Goal: Task Accomplishment & Management: Use online tool/utility

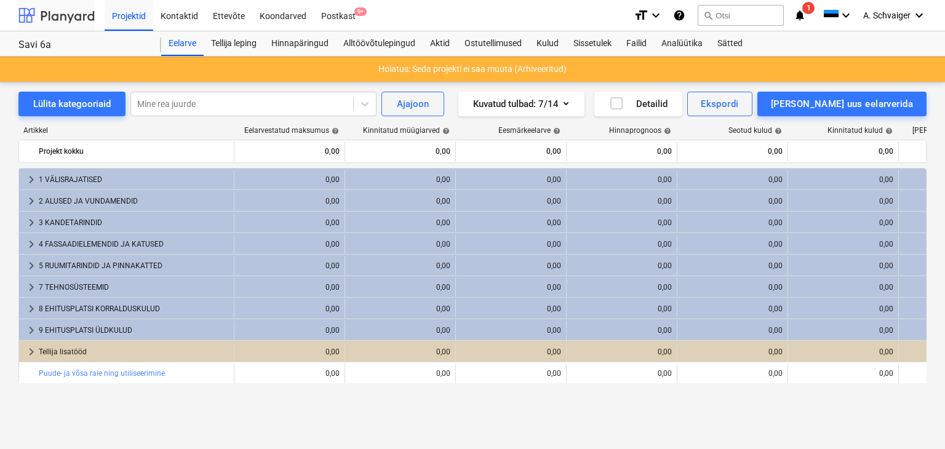
click at [64, 16] on div at bounding box center [56, 15] width 76 height 31
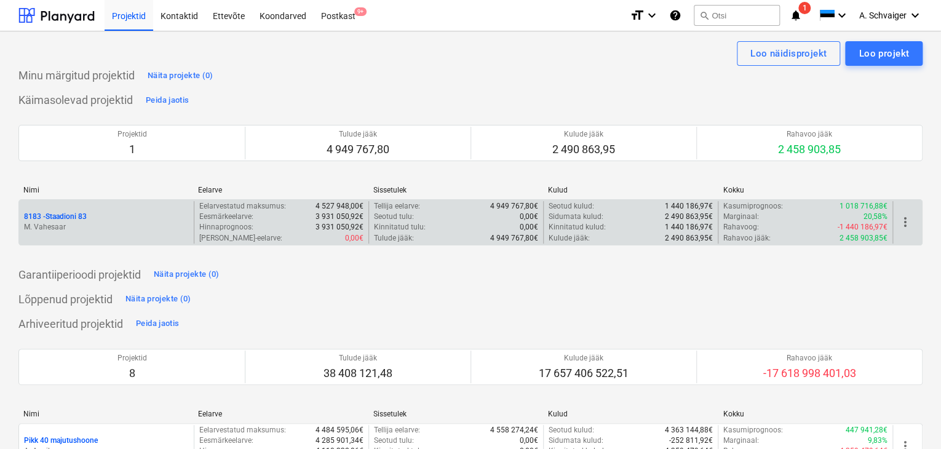
click at [111, 226] on p "M. Vahesaar" at bounding box center [106, 227] width 165 height 10
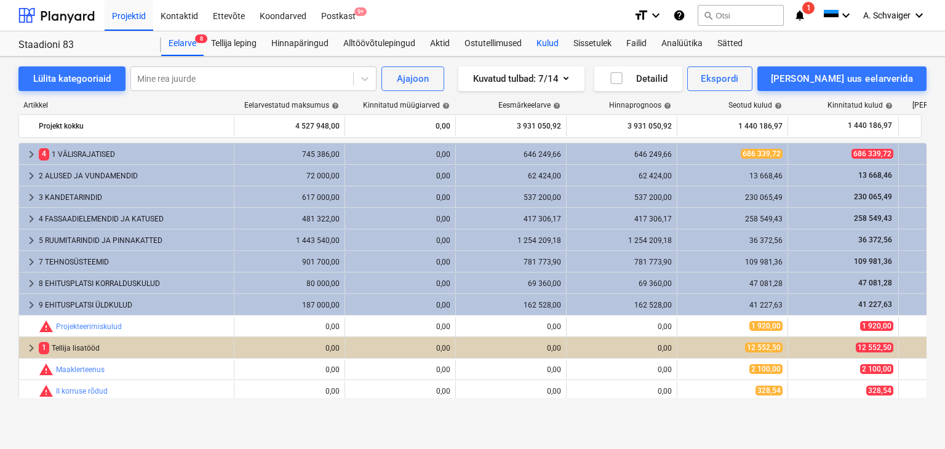
click at [539, 42] on div "Kulud" at bounding box center [547, 43] width 37 height 25
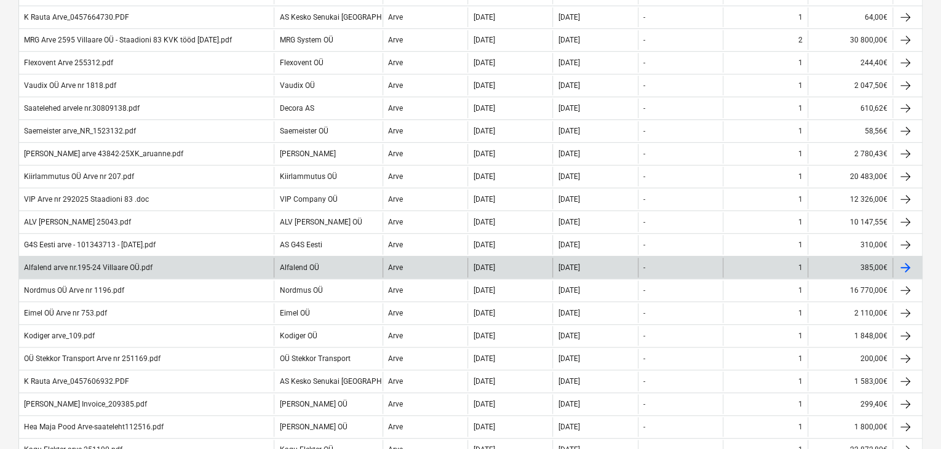
scroll to position [369, 0]
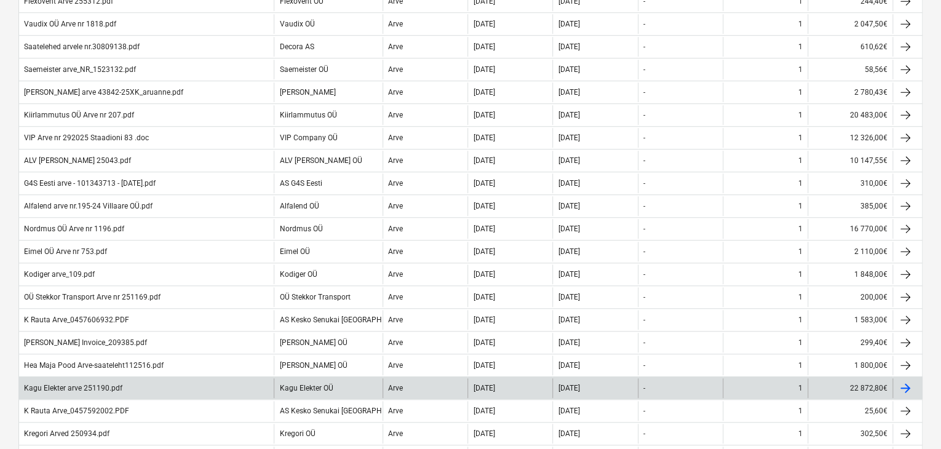
click at [118, 384] on div "Kagu Elekter arve 251190.pdf" at bounding box center [73, 388] width 98 height 9
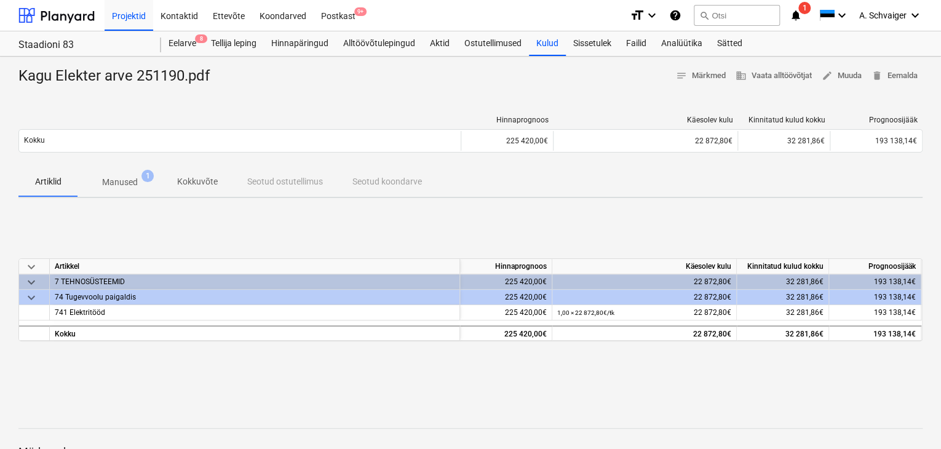
click at [159, 73] on div "Kagu Elekter arve 251190.pdf" at bounding box center [118, 76] width 201 height 20
copy div "251190"
click at [555, 44] on div "Kulud" at bounding box center [547, 43] width 37 height 25
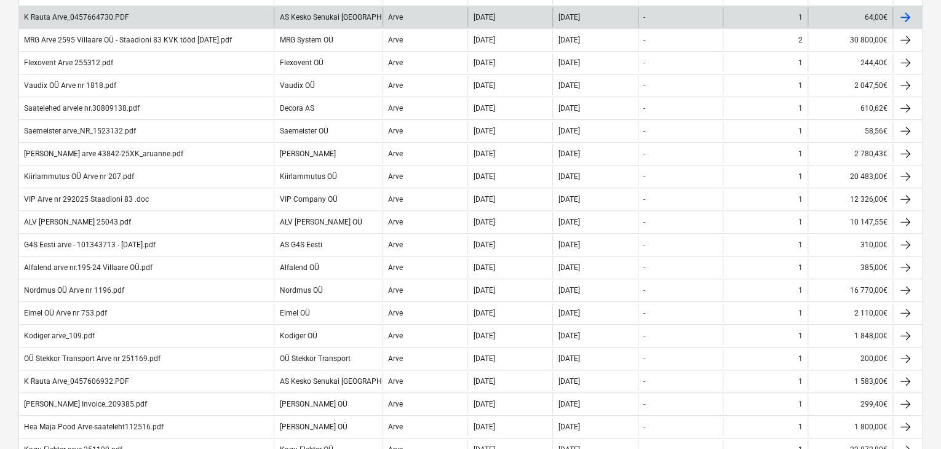
scroll to position [369, 0]
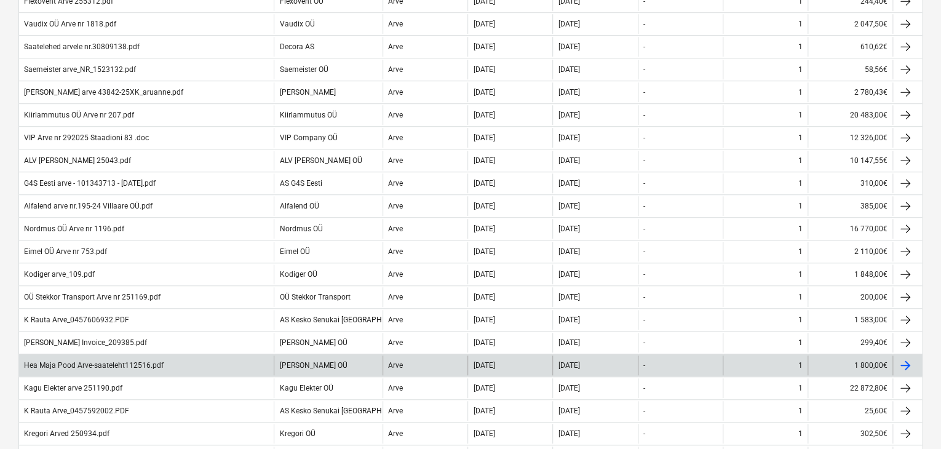
click at [119, 361] on div "Hea Maja Pood Arve-saateleht112516.pdf" at bounding box center [94, 365] width 140 height 9
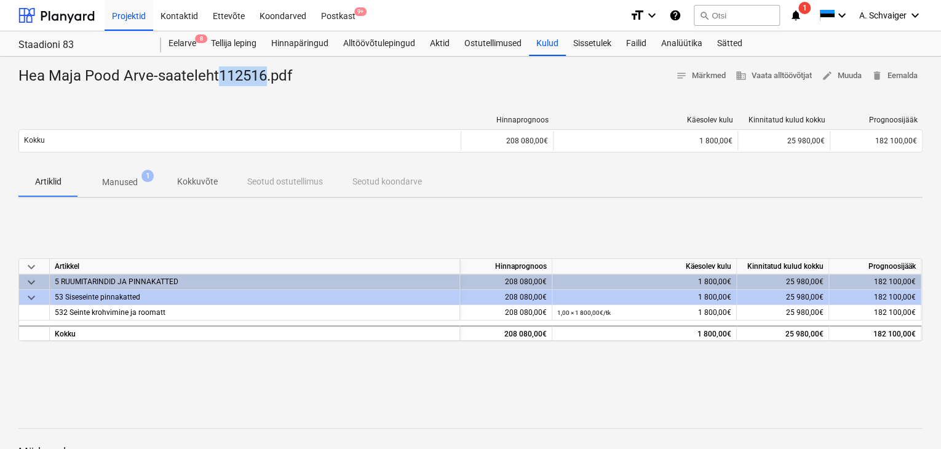
drag, startPoint x: 265, startPoint y: 76, endPoint x: 217, endPoint y: 75, distance: 48.6
click at [217, 75] on div "Hea Maja Pood Arve-saateleht112516.pdf" at bounding box center [160, 76] width 284 height 20
copy div "112516"
click at [546, 47] on div "Kulud" at bounding box center [547, 43] width 37 height 25
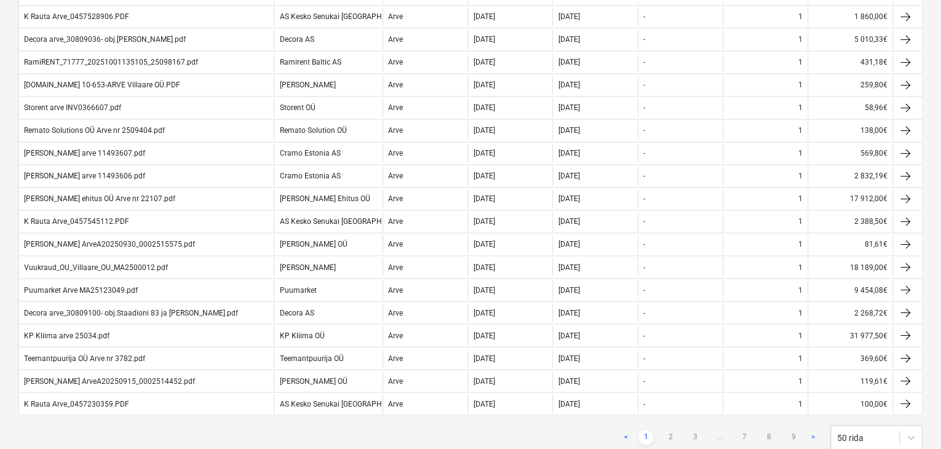
scroll to position [952, 0]
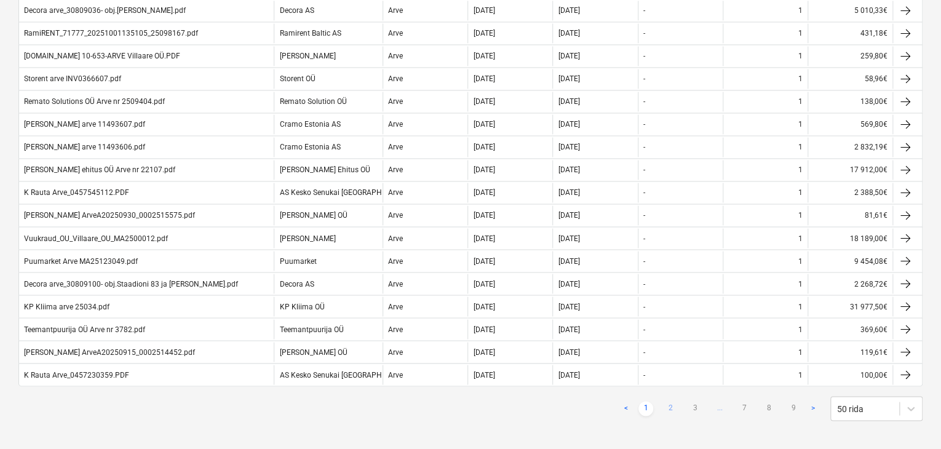
click at [670, 401] on link "2" at bounding box center [670, 408] width 15 height 15
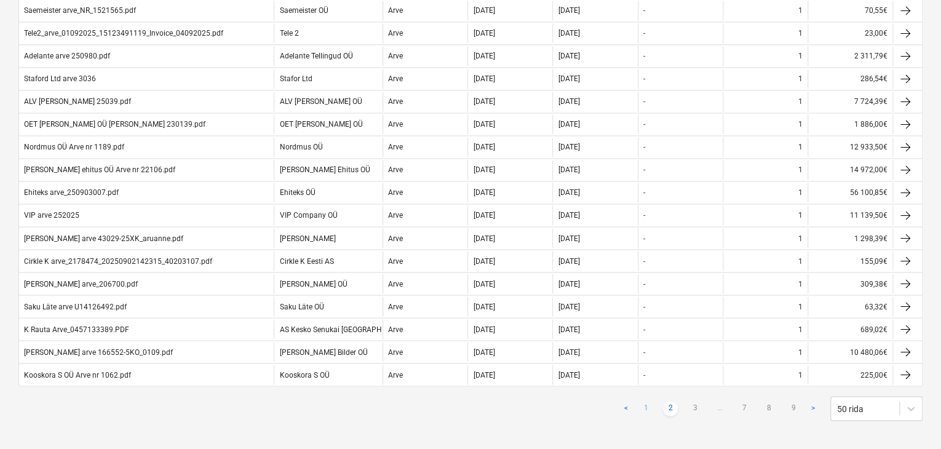
click at [645, 401] on link "1" at bounding box center [646, 408] width 15 height 15
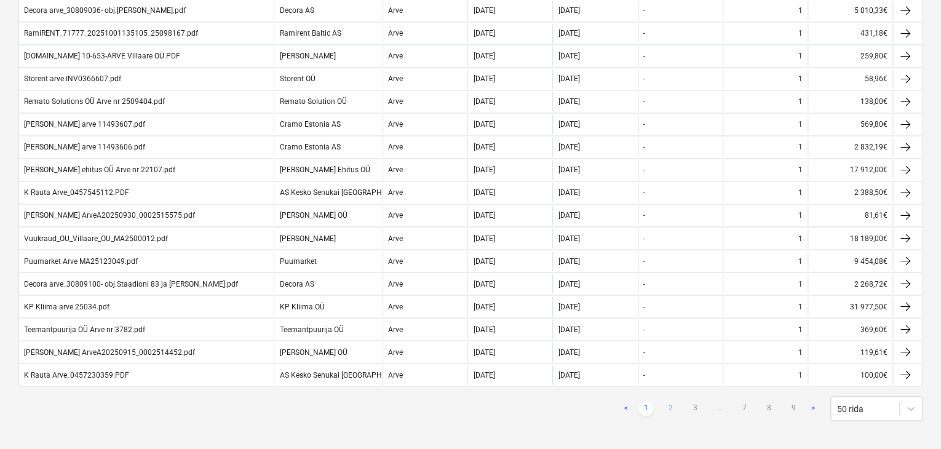
click at [668, 401] on link "2" at bounding box center [670, 408] width 15 height 15
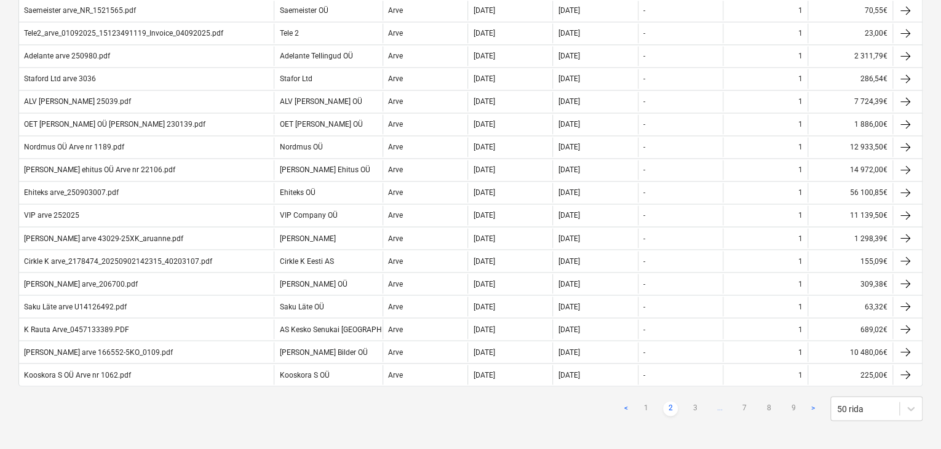
click at [671, 401] on link "2" at bounding box center [670, 408] width 15 height 15
click at [693, 401] on link "3" at bounding box center [695, 408] width 15 height 15
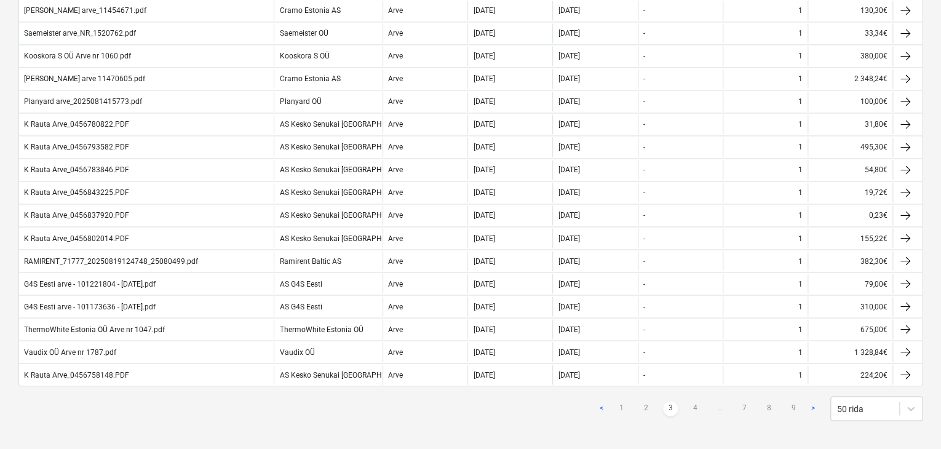
click at [623, 401] on link "1" at bounding box center [621, 408] width 15 height 15
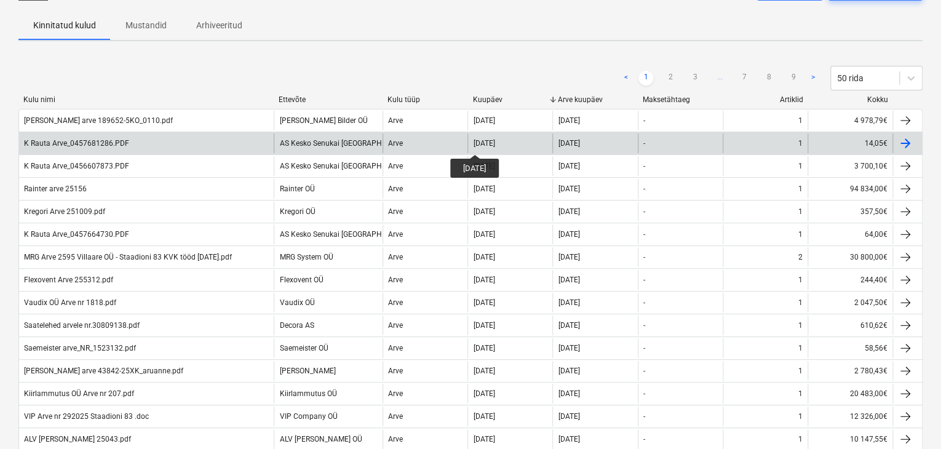
scroll to position [0, 0]
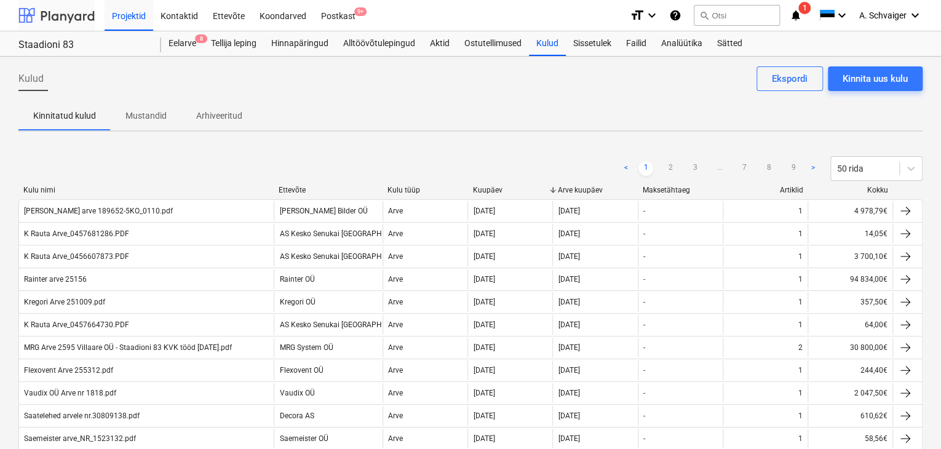
click at [76, 13] on div at bounding box center [56, 15] width 76 height 31
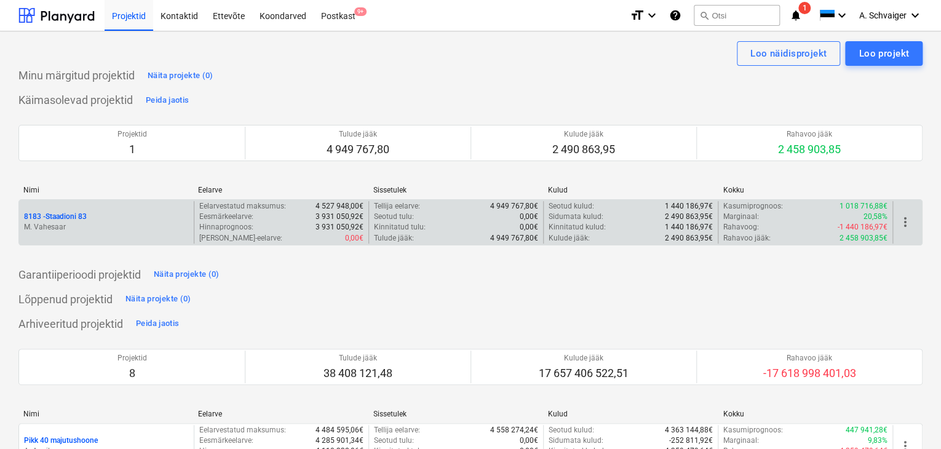
click at [103, 221] on div "8183 - Staadioni 83" at bounding box center [106, 217] width 165 height 10
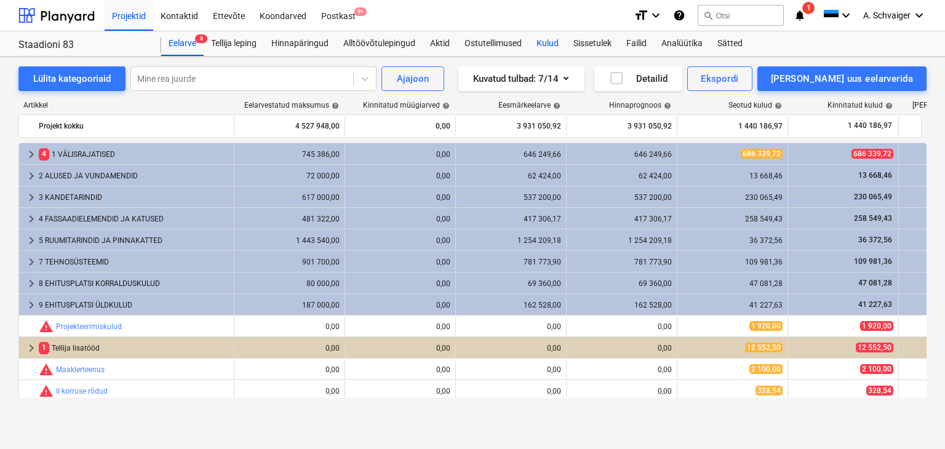
click at [554, 39] on div "Kulud" at bounding box center [547, 43] width 37 height 25
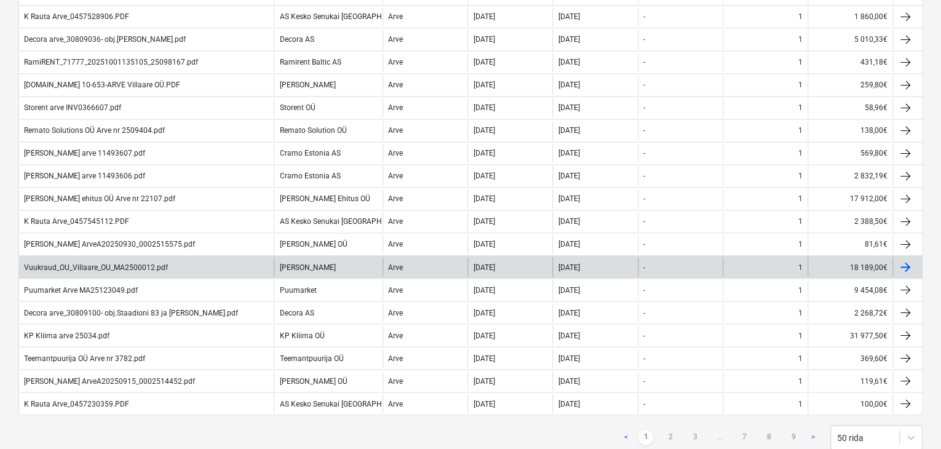
scroll to position [952, 0]
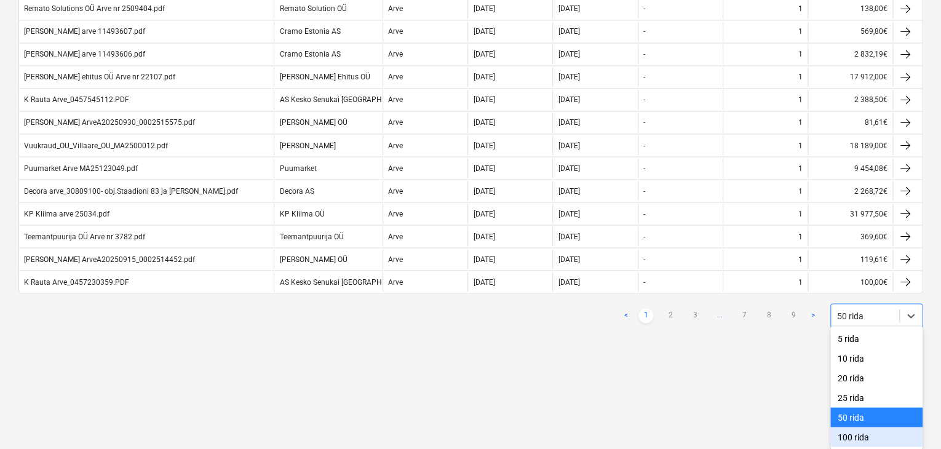
click at [857, 427] on div "100 rida" at bounding box center [877, 437] width 92 height 20
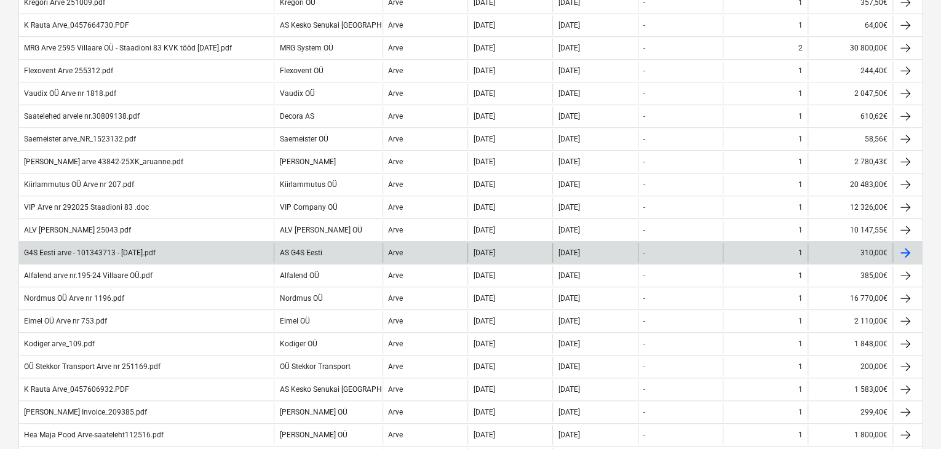
scroll to position [0, 0]
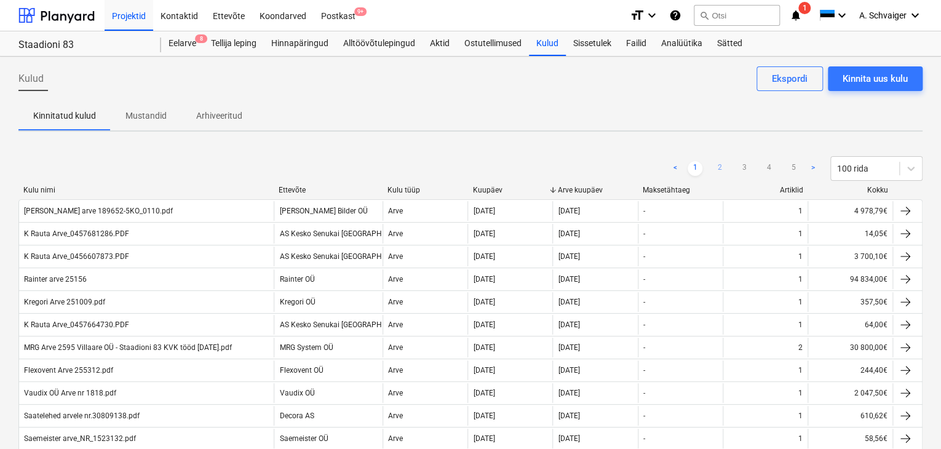
click at [717, 167] on link "2" at bounding box center [720, 168] width 15 height 15
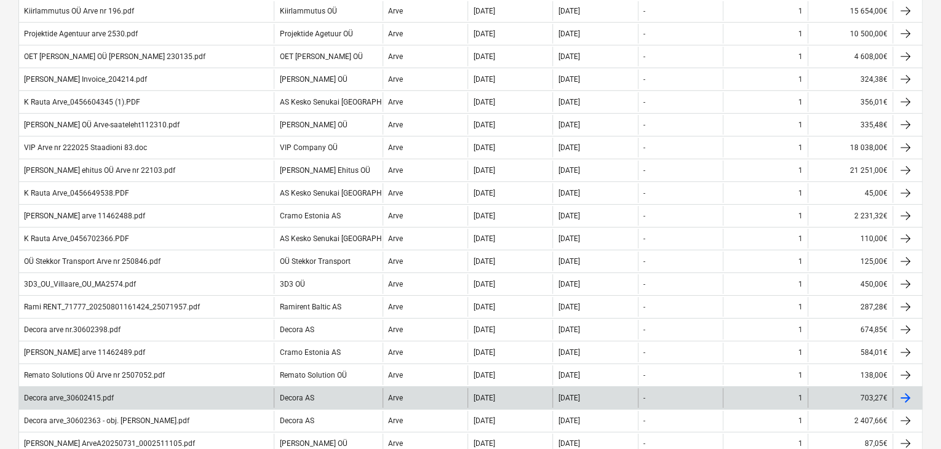
scroll to position [2084, 0]
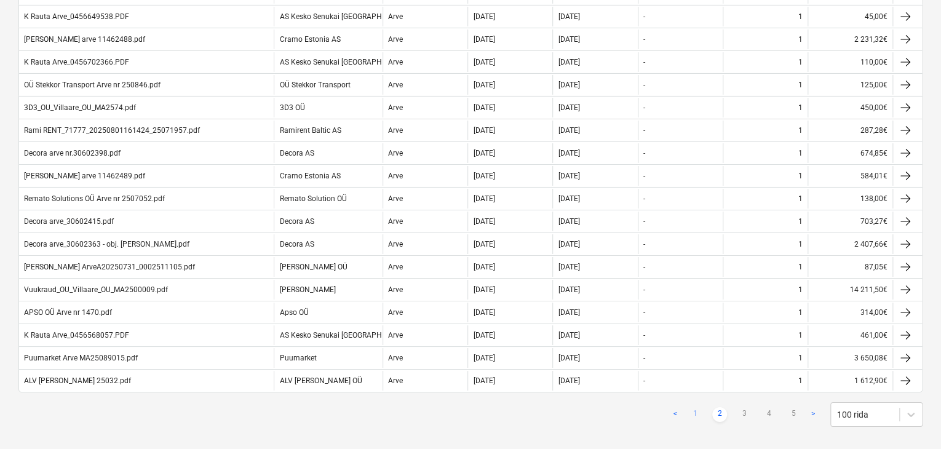
click at [695, 407] on link "1" at bounding box center [695, 414] width 15 height 15
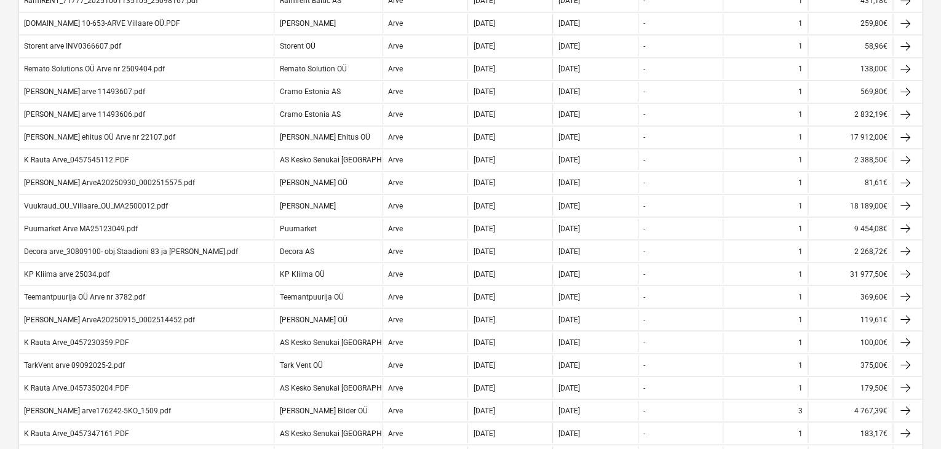
scroll to position [1169, 0]
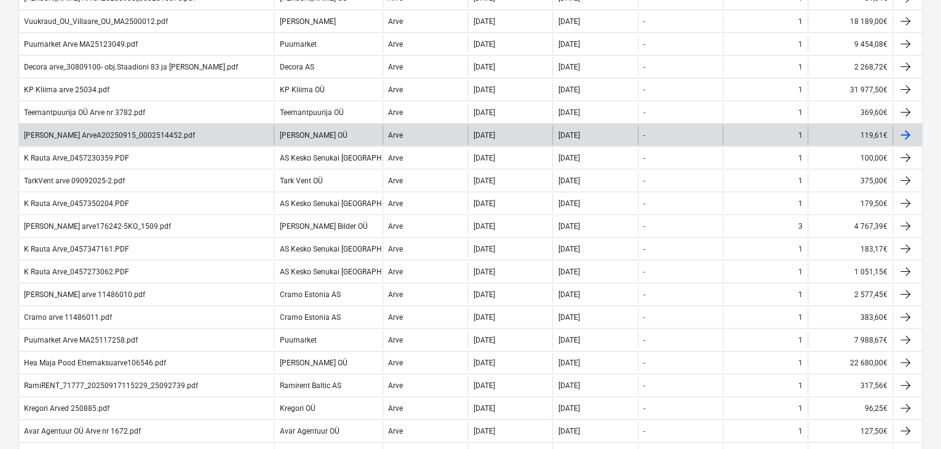
click at [223, 129] on div "[PERSON_NAME] ArveA20250915_0002514452.pdf" at bounding box center [146, 135] width 255 height 20
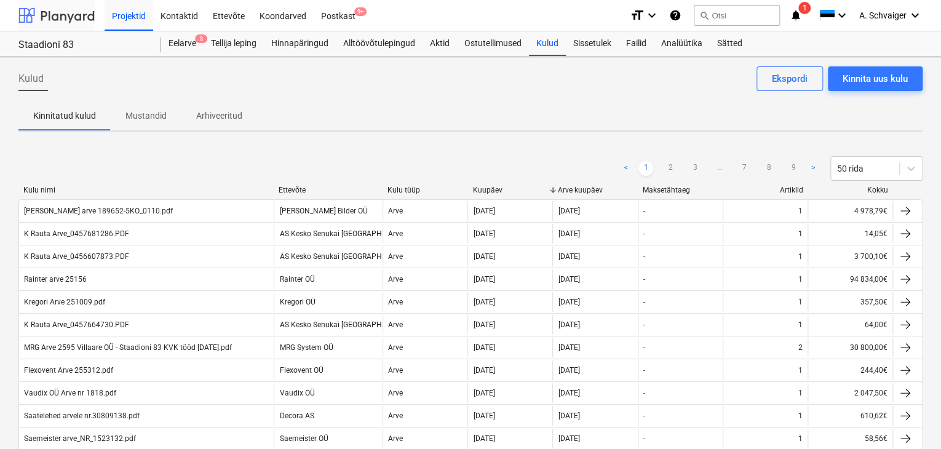
scroll to position [952, 0]
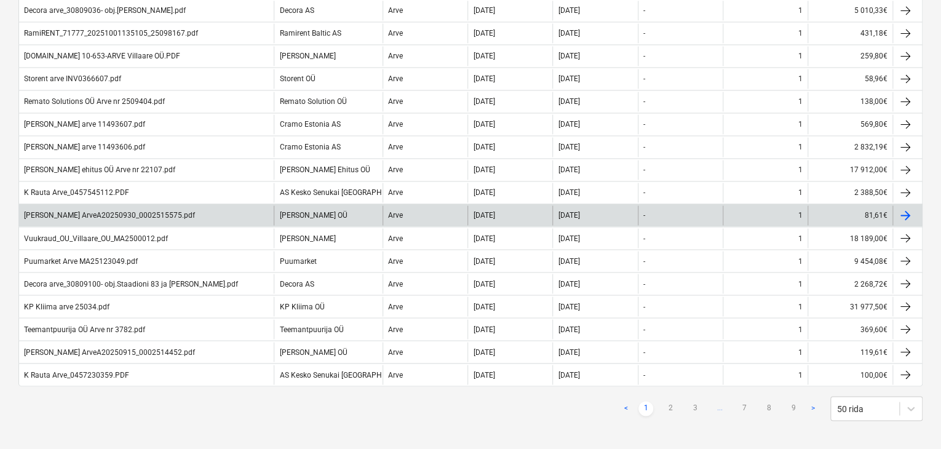
click at [620, 206] on div "[DATE]" at bounding box center [595, 216] width 85 height 20
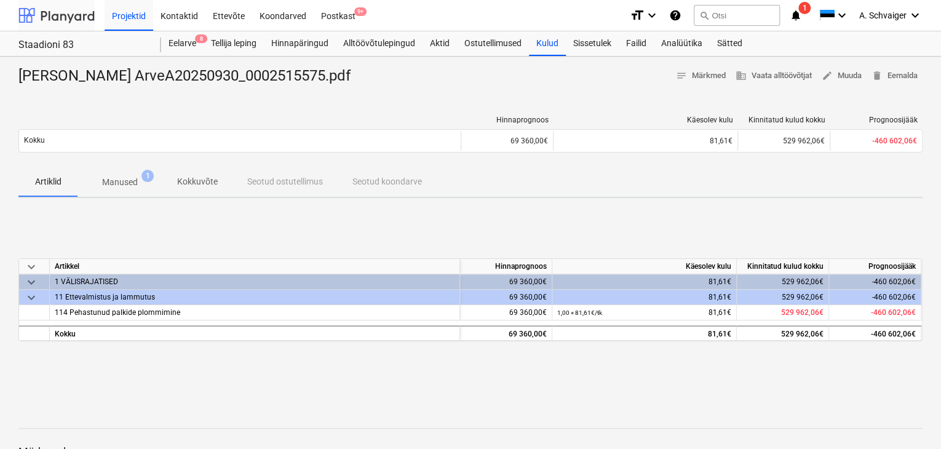
scroll to position [952, 0]
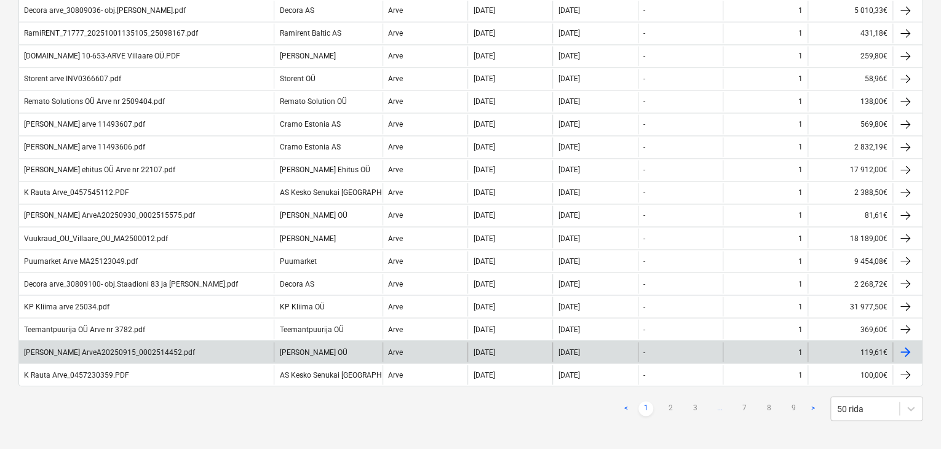
click at [845, 345] on div "119,61€" at bounding box center [850, 352] width 85 height 20
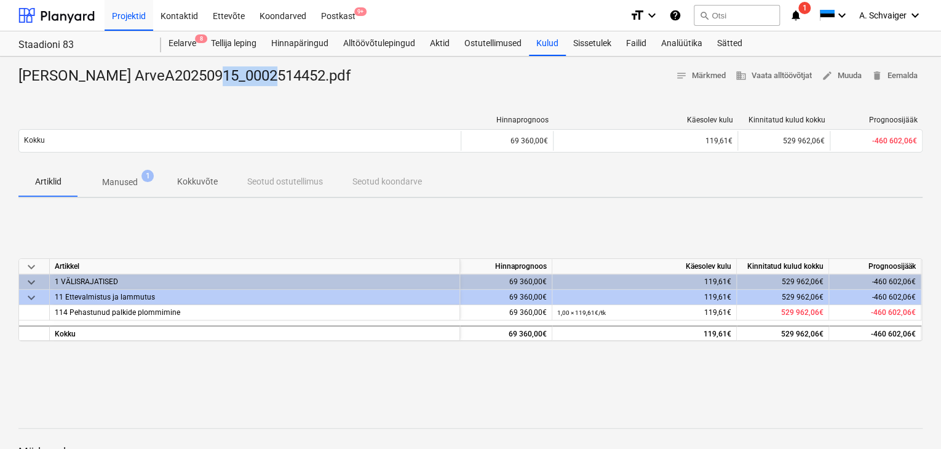
drag, startPoint x: 217, startPoint y: 76, endPoint x: 273, endPoint y: 78, distance: 56.6
click at [273, 78] on div "[PERSON_NAME] ArveA20250915_0002514452.pdf" at bounding box center [189, 76] width 342 height 20
copy div "2514452"
click at [549, 44] on div "Kulud" at bounding box center [547, 43] width 37 height 25
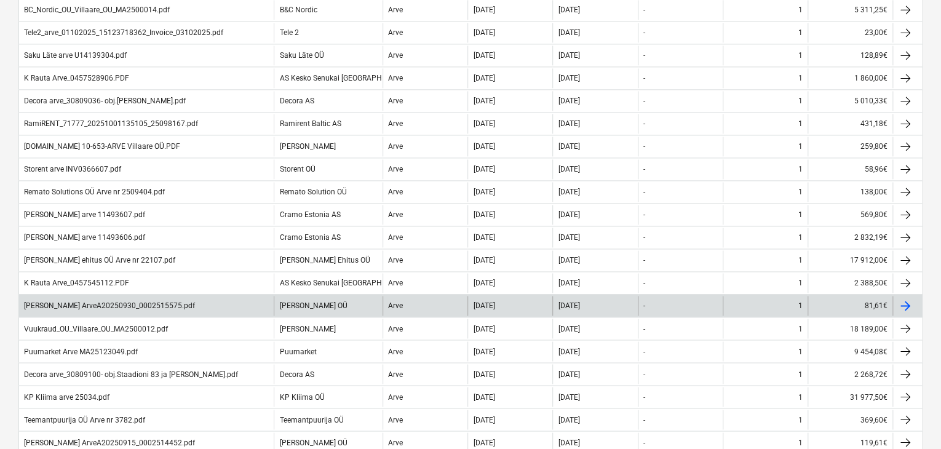
scroll to position [952, 0]
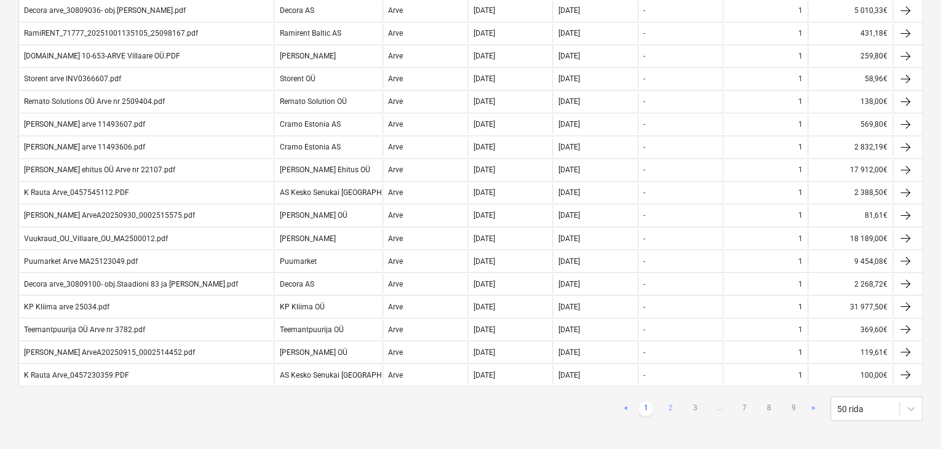
click at [667, 401] on link "2" at bounding box center [670, 408] width 15 height 15
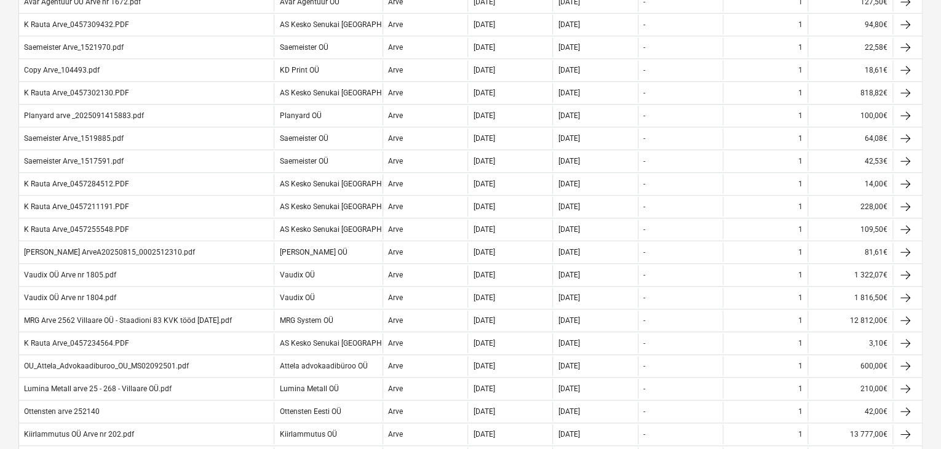
scroll to position [398, 0]
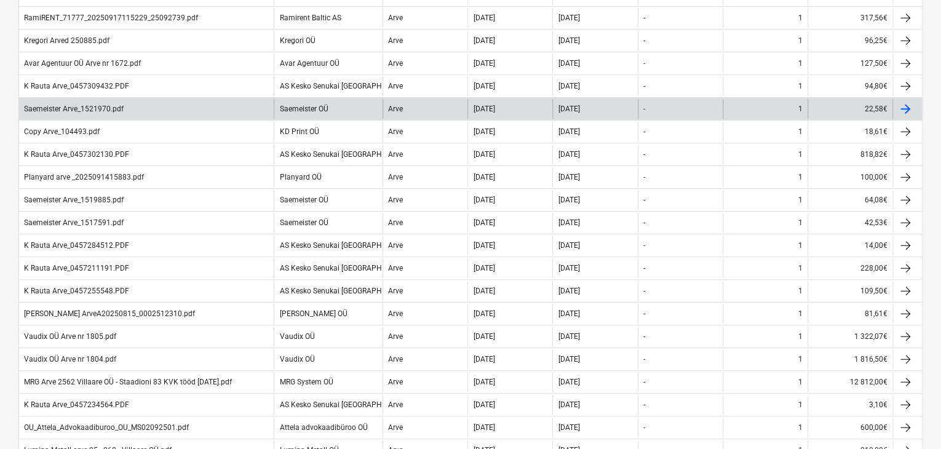
click at [223, 106] on div "Saemeister Arve_1521970.pdf" at bounding box center [146, 109] width 255 height 20
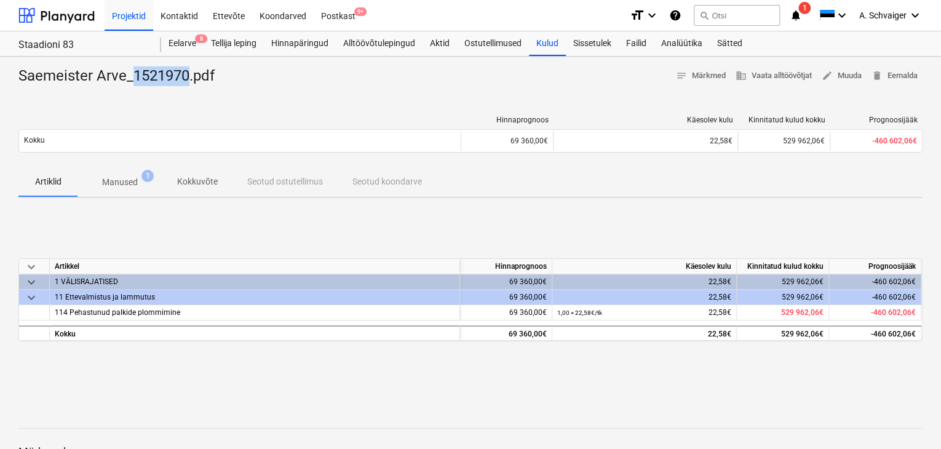
drag, startPoint x: 190, startPoint y: 73, endPoint x: 133, endPoint y: 72, distance: 56.6
click at [133, 72] on div "Saemeister Arve_1521970.pdf" at bounding box center [121, 76] width 206 height 20
copy div "1521970"
click at [551, 43] on div "Kulud" at bounding box center [547, 43] width 37 height 25
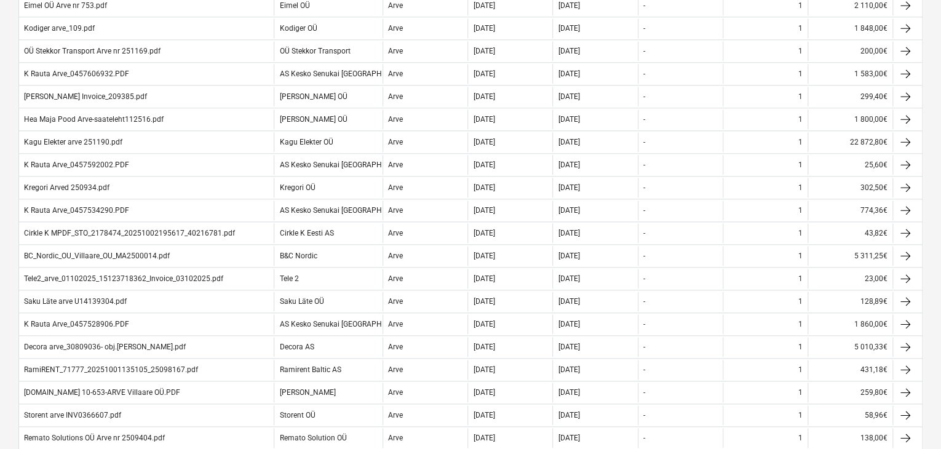
scroll to position [952, 0]
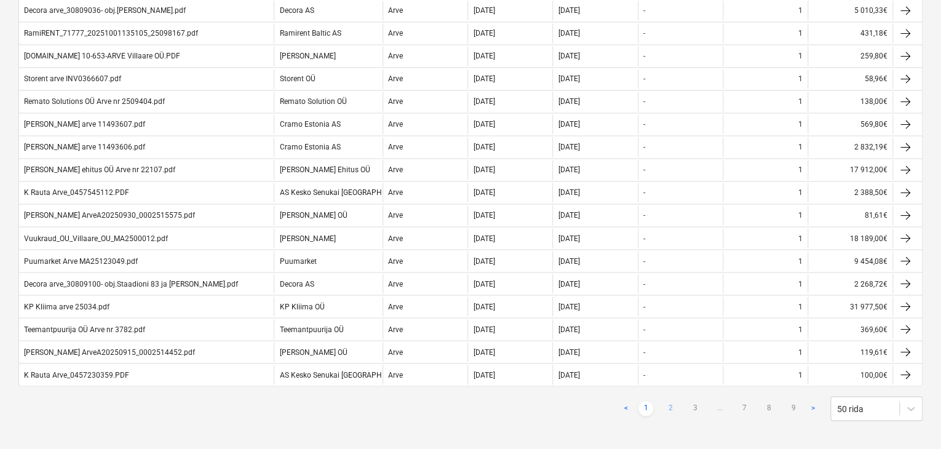
click at [667, 401] on link "2" at bounding box center [670, 408] width 15 height 15
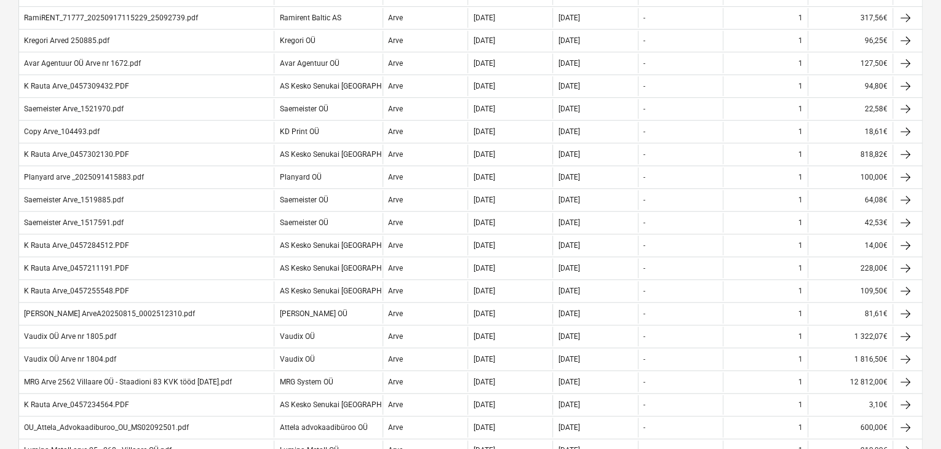
scroll to position [275, 0]
